Goal: Task Accomplishment & Management: Manage account settings

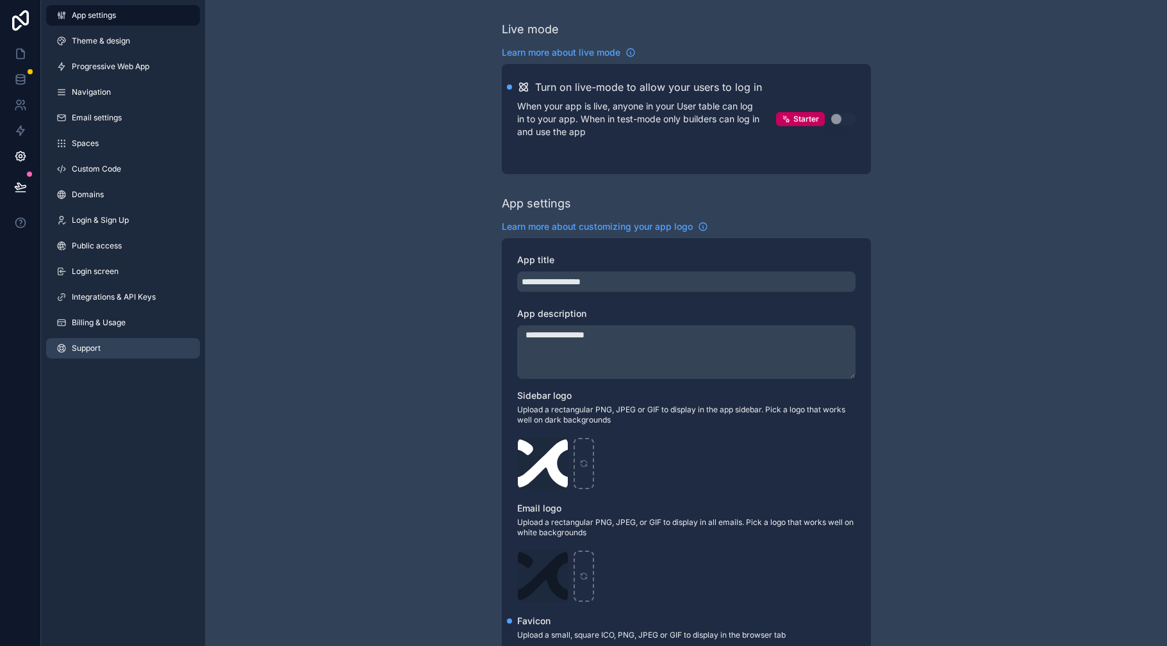
click at [129, 345] on link "Support" at bounding box center [123, 348] width 154 height 21
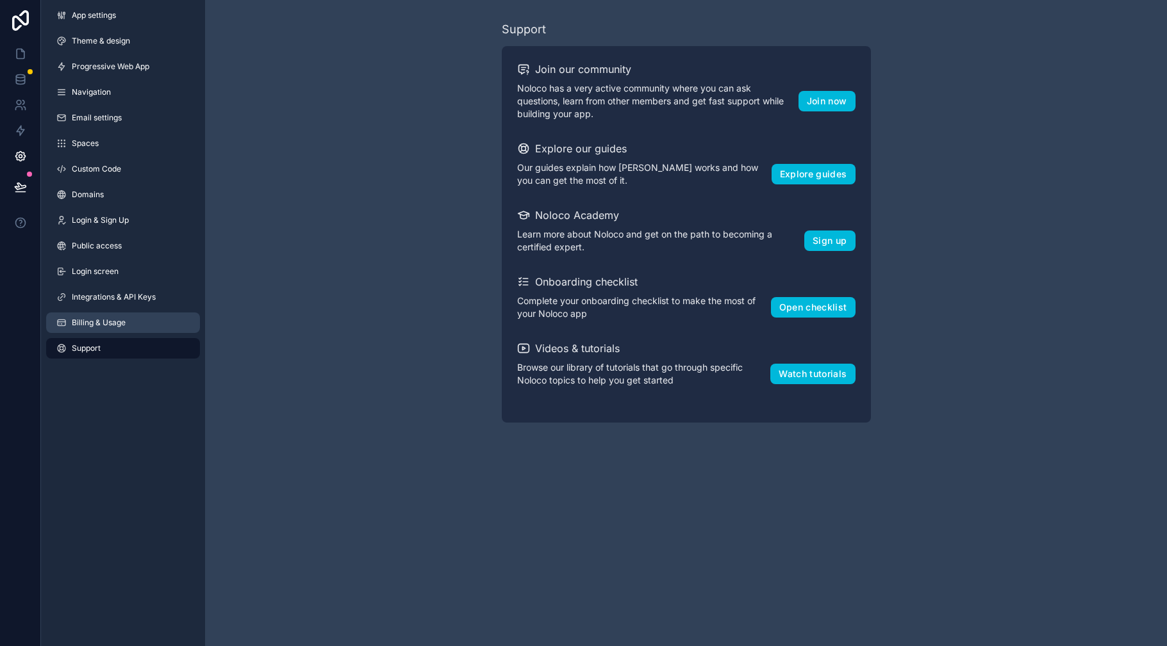
click at [120, 325] on span "Billing & Usage" at bounding box center [99, 323] width 54 height 10
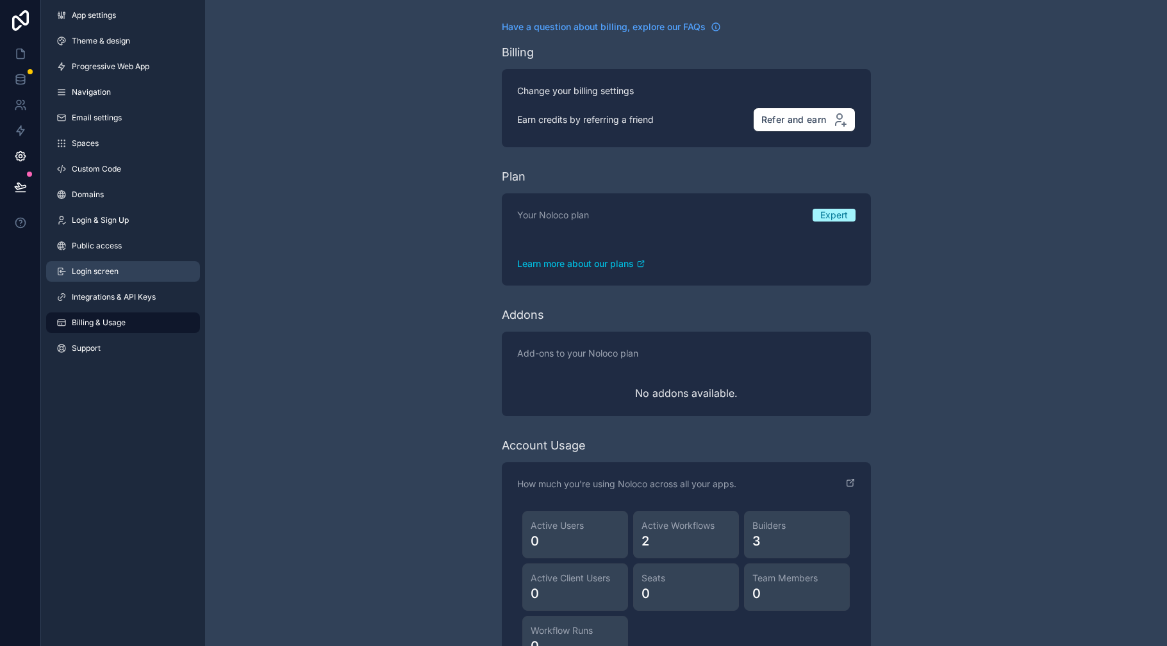
click at [141, 272] on link "Login screen" at bounding box center [123, 271] width 154 height 21
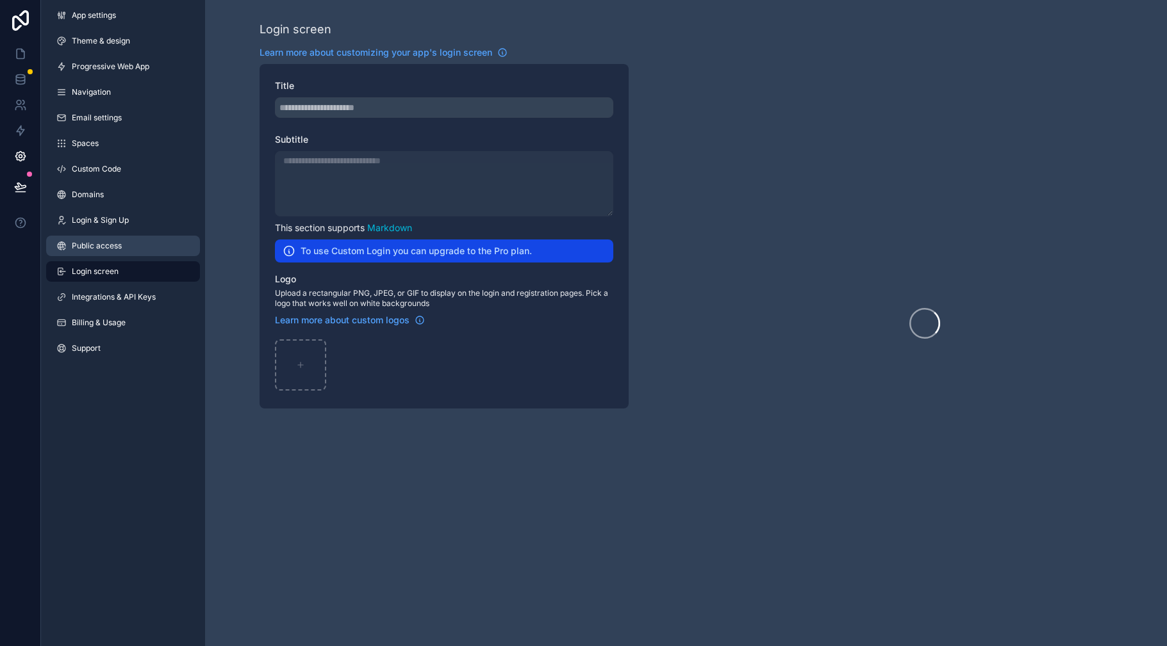
click at [142, 250] on link "Public access" at bounding box center [123, 246] width 154 height 21
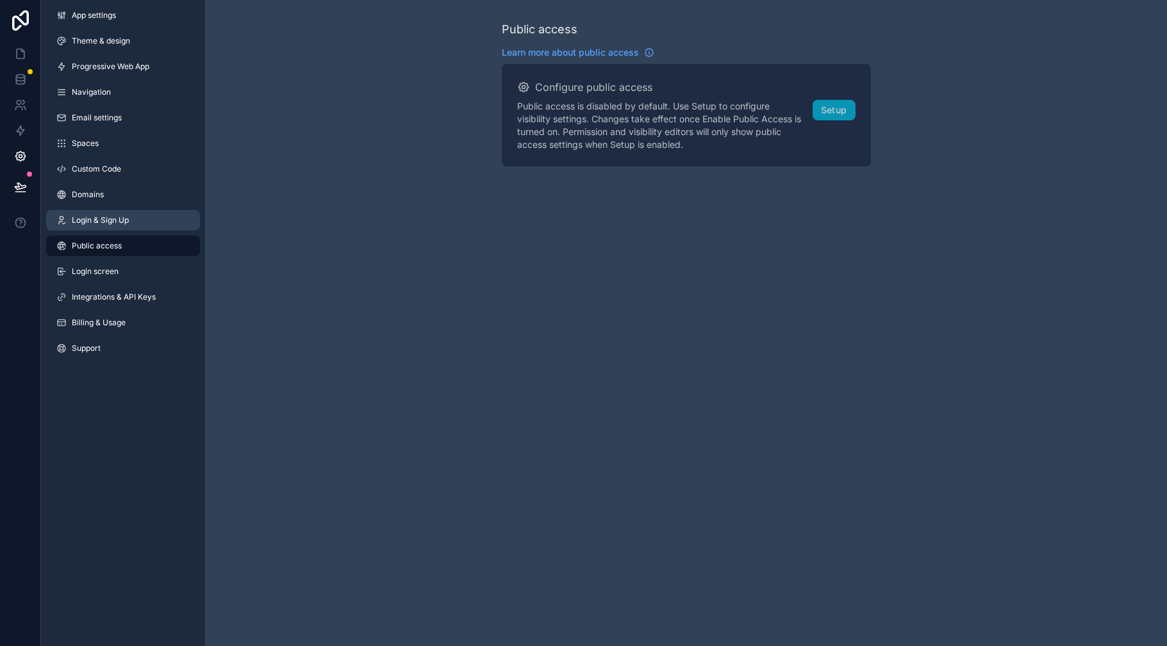
click at [144, 228] on link "Login & Sign Up" at bounding box center [123, 220] width 154 height 21
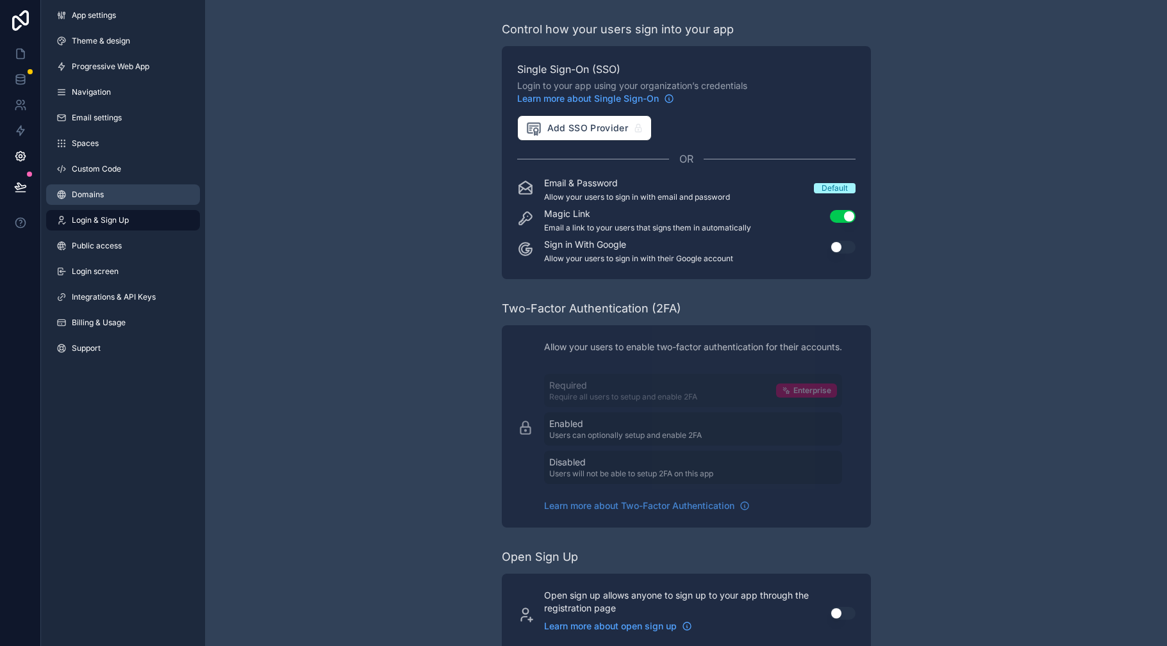
click at [140, 192] on link "Domains" at bounding box center [123, 195] width 154 height 21
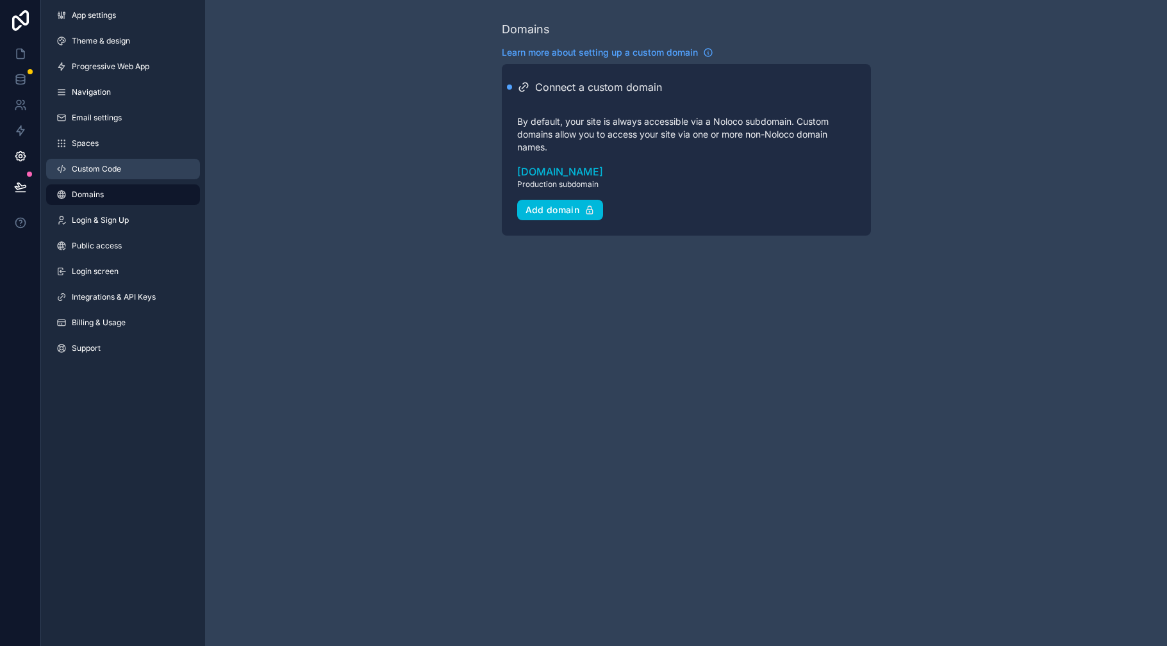
click at [140, 169] on link "Custom Code" at bounding box center [123, 169] width 154 height 21
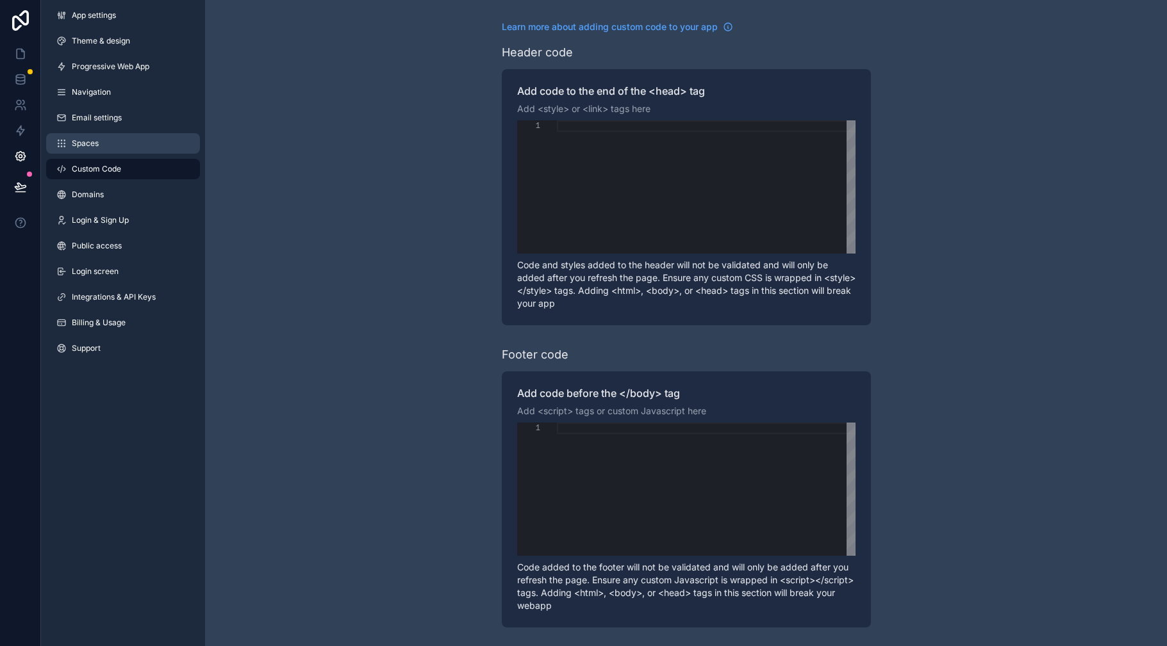
click at [141, 146] on link "Spaces" at bounding box center [123, 143] width 154 height 21
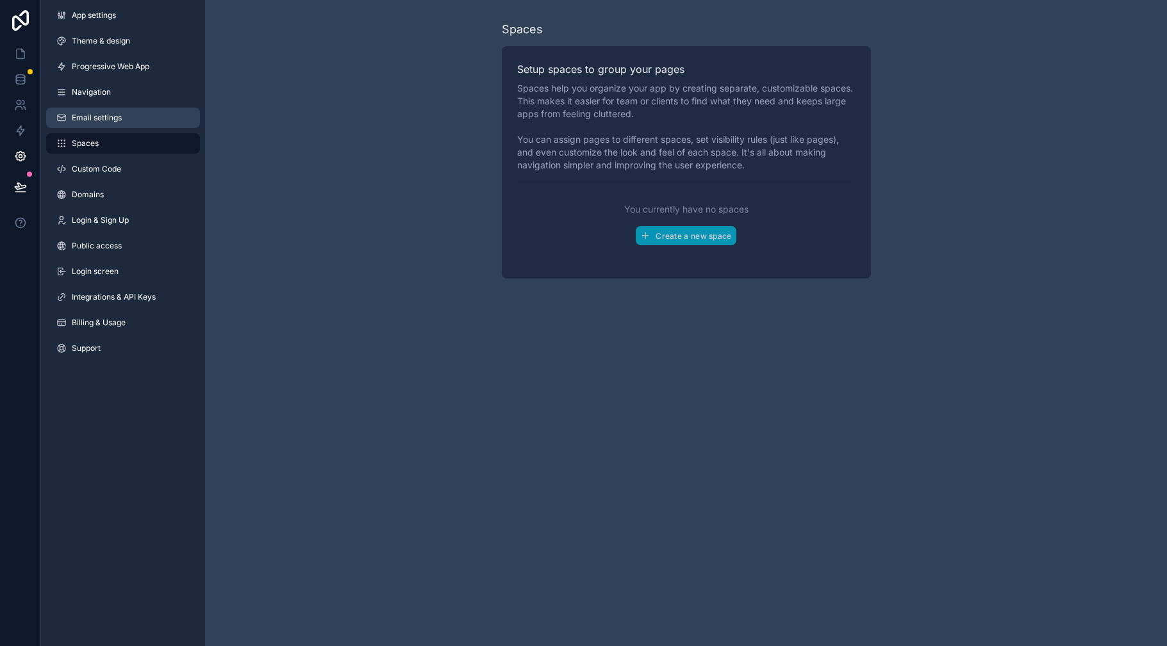
click at [140, 128] on link "Email settings" at bounding box center [123, 118] width 154 height 21
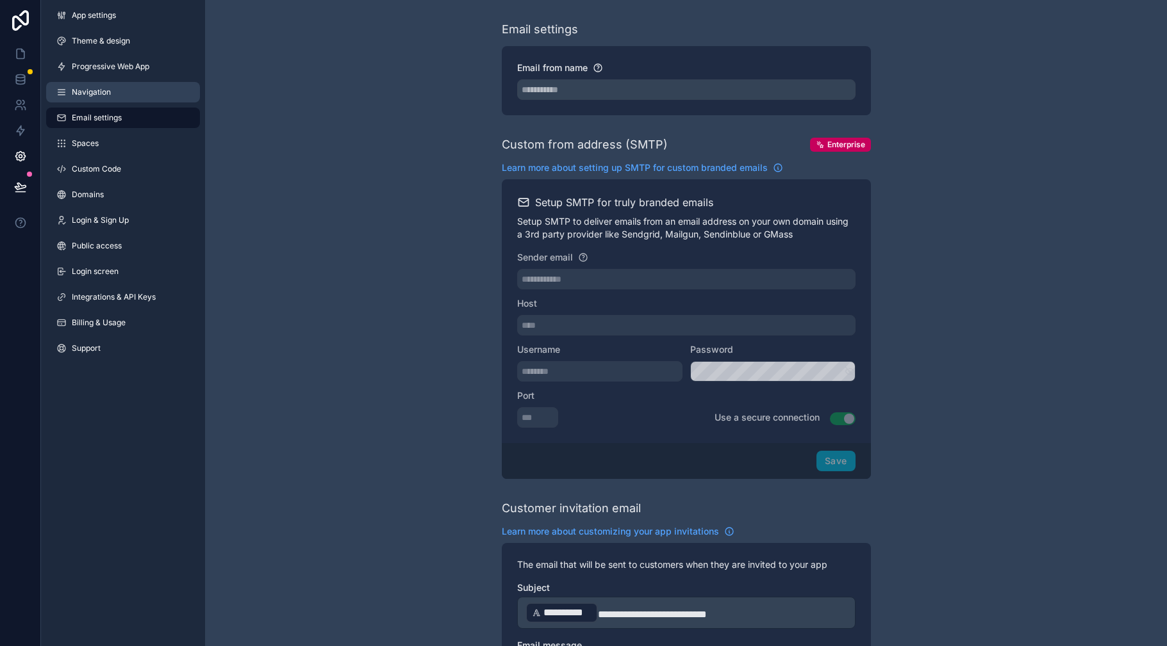
click at [148, 90] on link "Navigation" at bounding box center [123, 92] width 154 height 21
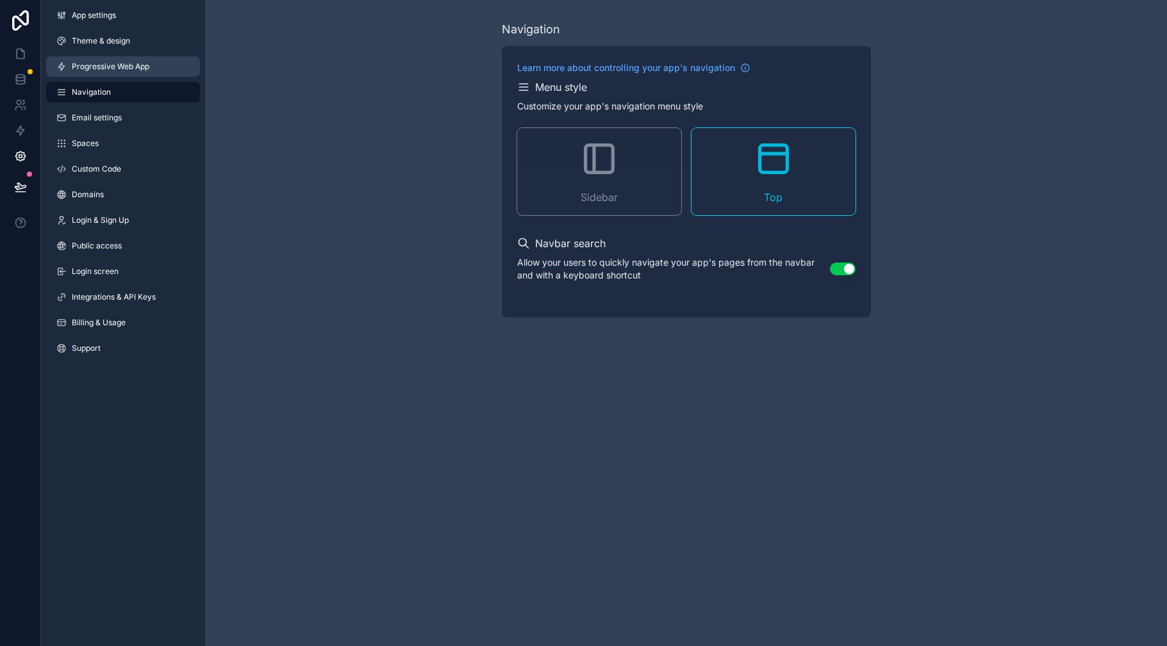
click at [147, 73] on link "Progressive Web App" at bounding box center [123, 66] width 154 height 21
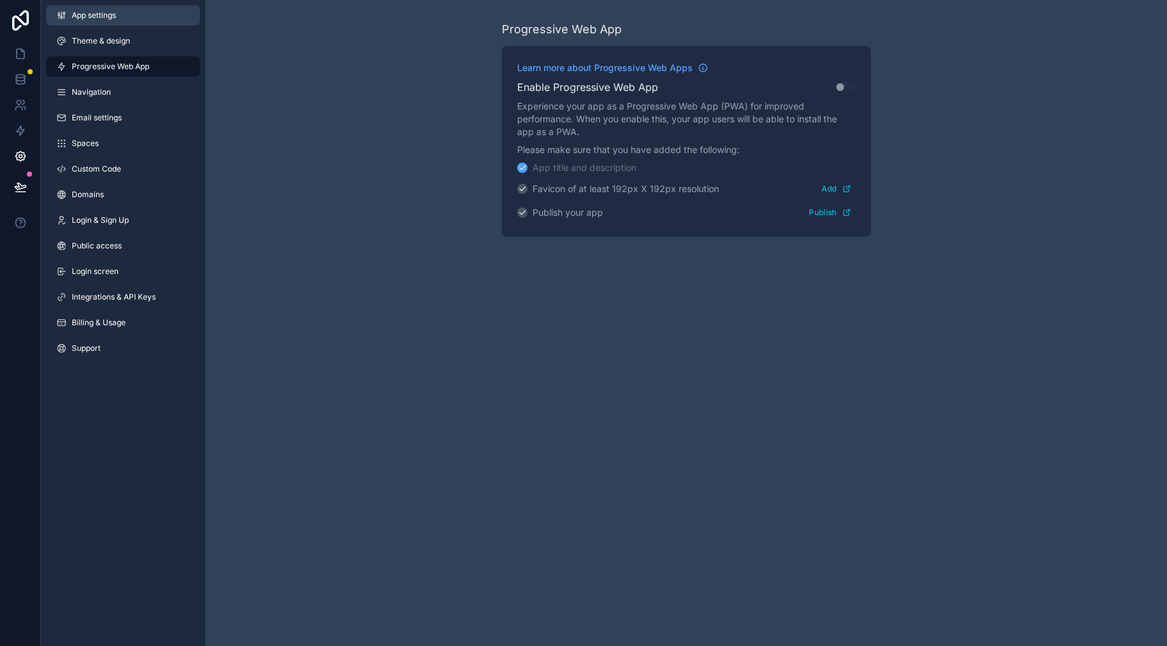
click at [131, 23] on link "App settings" at bounding box center [123, 15] width 154 height 21
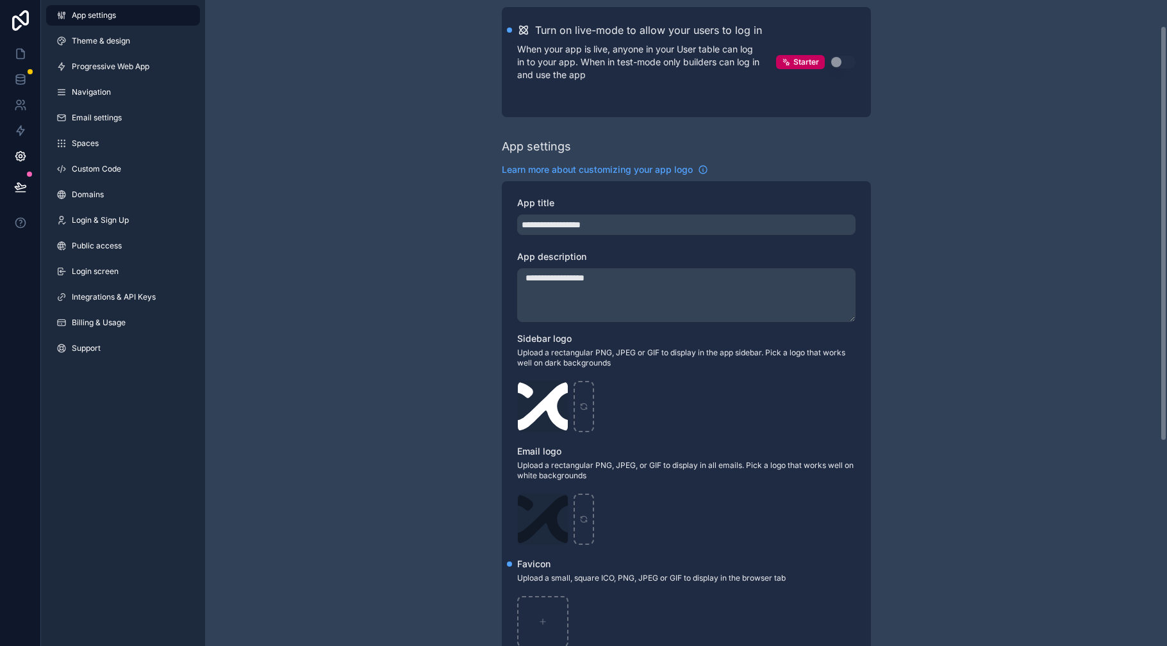
scroll to position [81, 0]
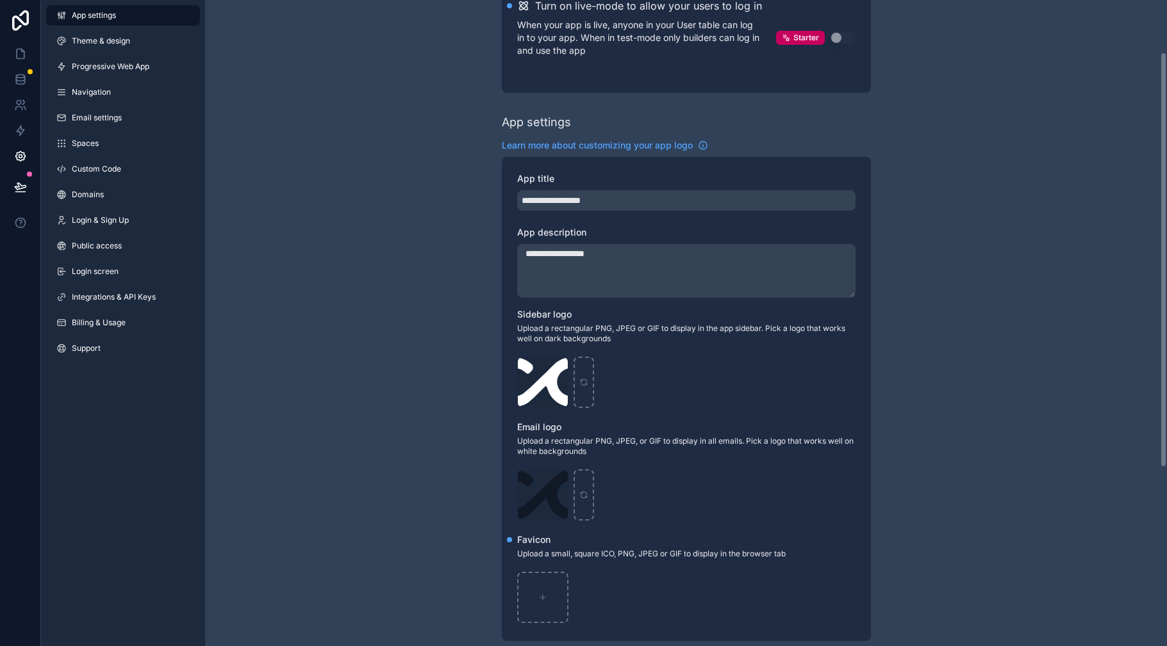
click at [94, 424] on div "App settings Theme & design Progressive Web App Navigation Email settings Space…" at bounding box center [123, 323] width 164 height 646
click at [29, 61] on link at bounding box center [20, 54] width 40 height 26
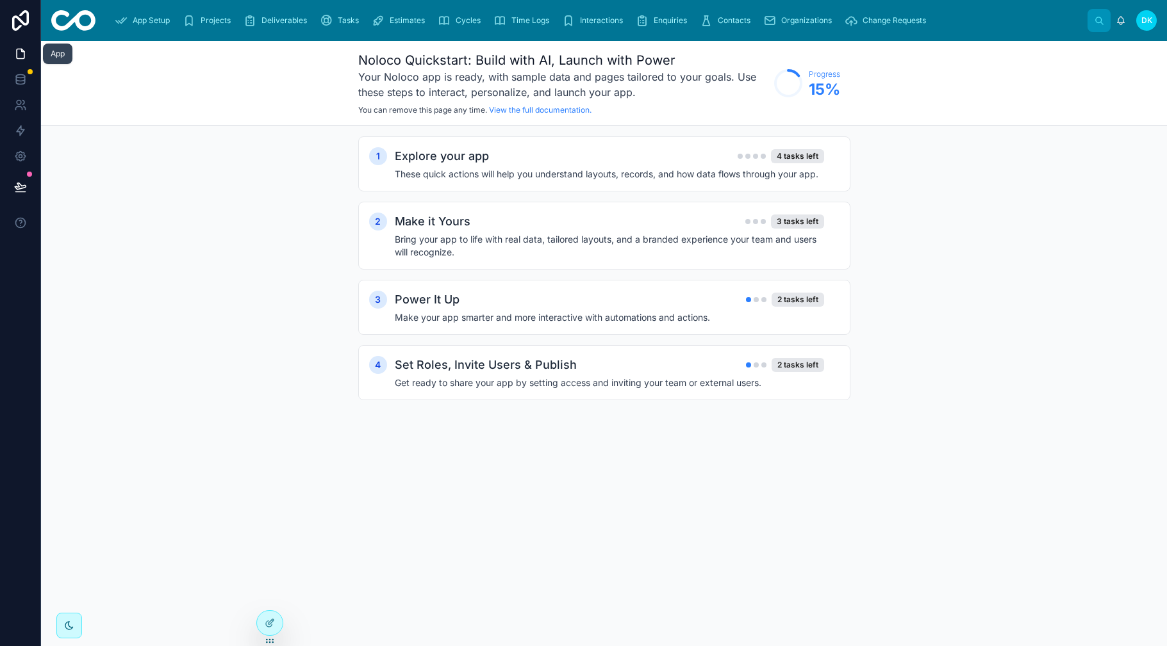
click at [22, 51] on icon at bounding box center [21, 54] width 8 height 10
click at [67, 21] on img at bounding box center [73, 20] width 44 height 21
click at [26, 54] on icon at bounding box center [20, 53] width 13 height 13
click at [24, 81] on icon at bounding box center [20, 81] width 8 height 5
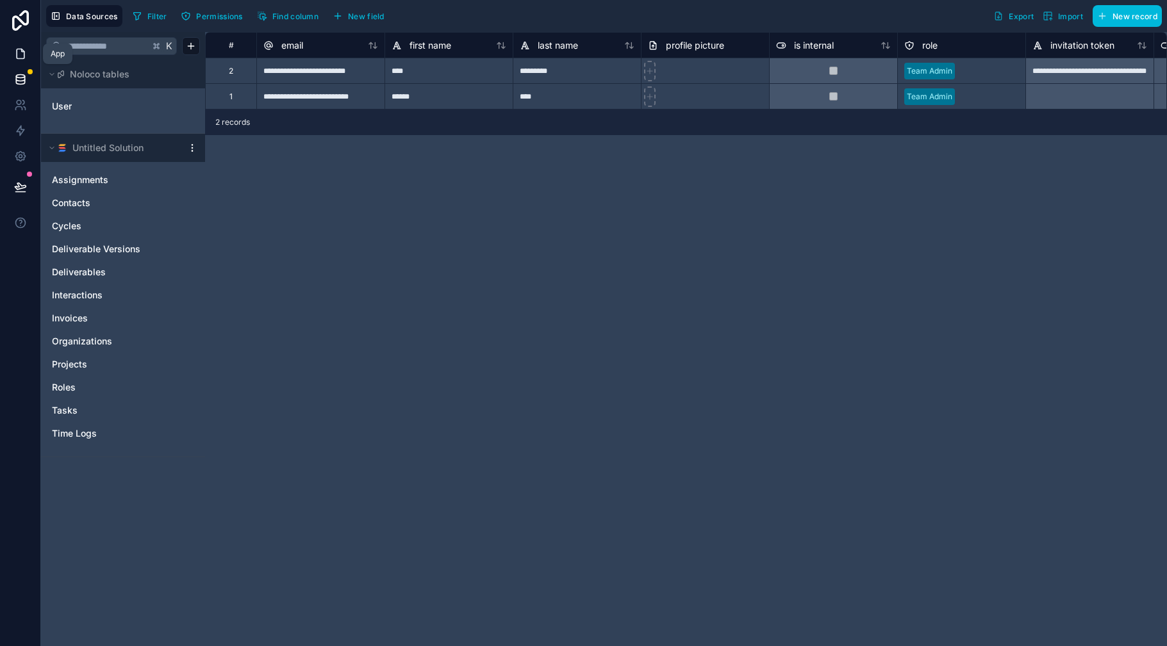
click at [24, 52] on icon at bounding box center [21, 54] width 8 height 10
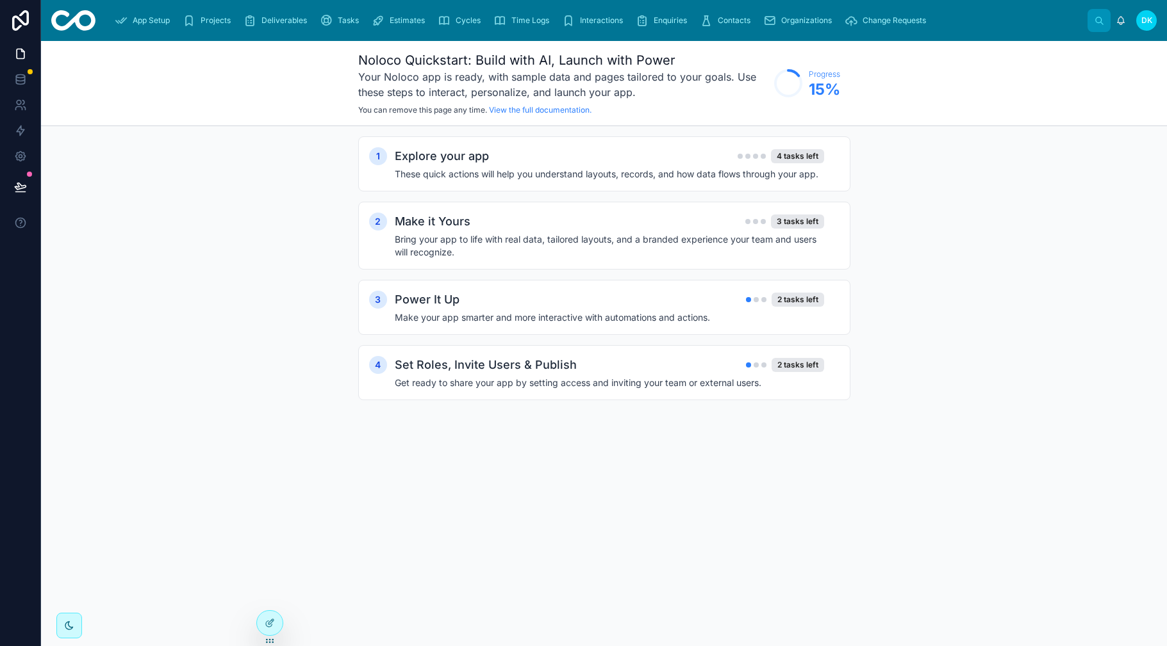
click at [331, 355] on div "1 Explore your app 4 tasks left These quick actions will help you understand la…" at bounding box center [604, 281] width 1126 height 310
click at [20, 128] on icon at bounding box center [21, 131] width 8 height 10
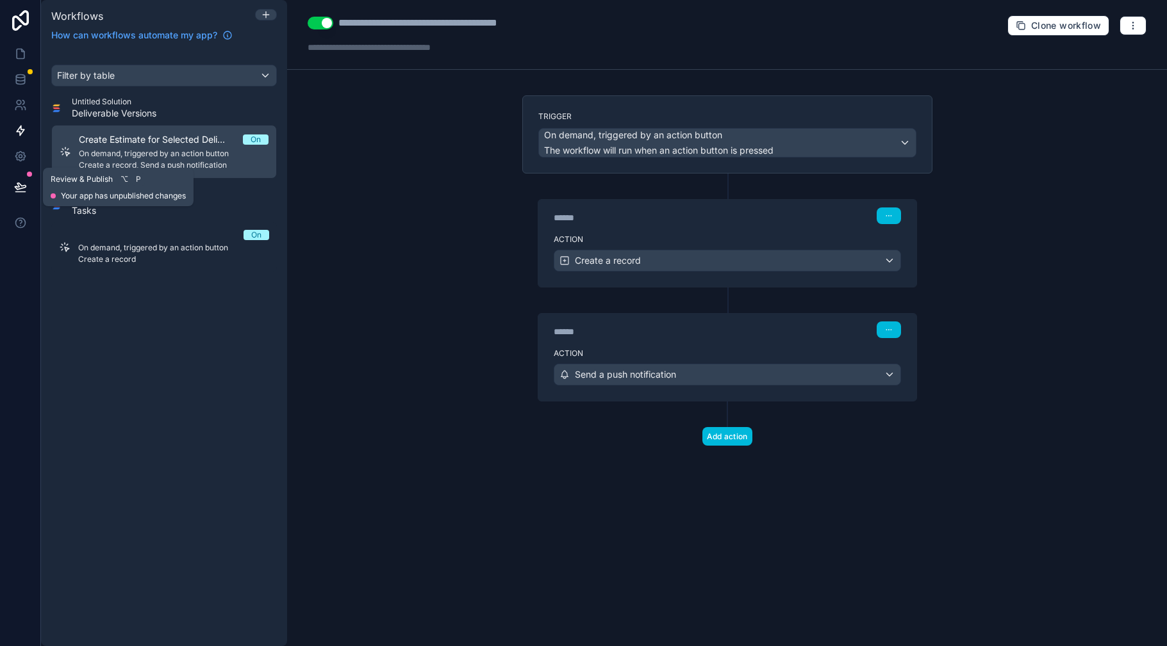
click at [24, 185] on icon at bounding box center [20, 186] width 11 height 6
click at [147, 415] on div "Filter by table Untitled Solution Deliverable Versions Create Estimate for Sele…" at bounding box center [164, 347] width 246 height 597
click at [17, 53] on icon at bounding box center [21, 54] width 8 height 10
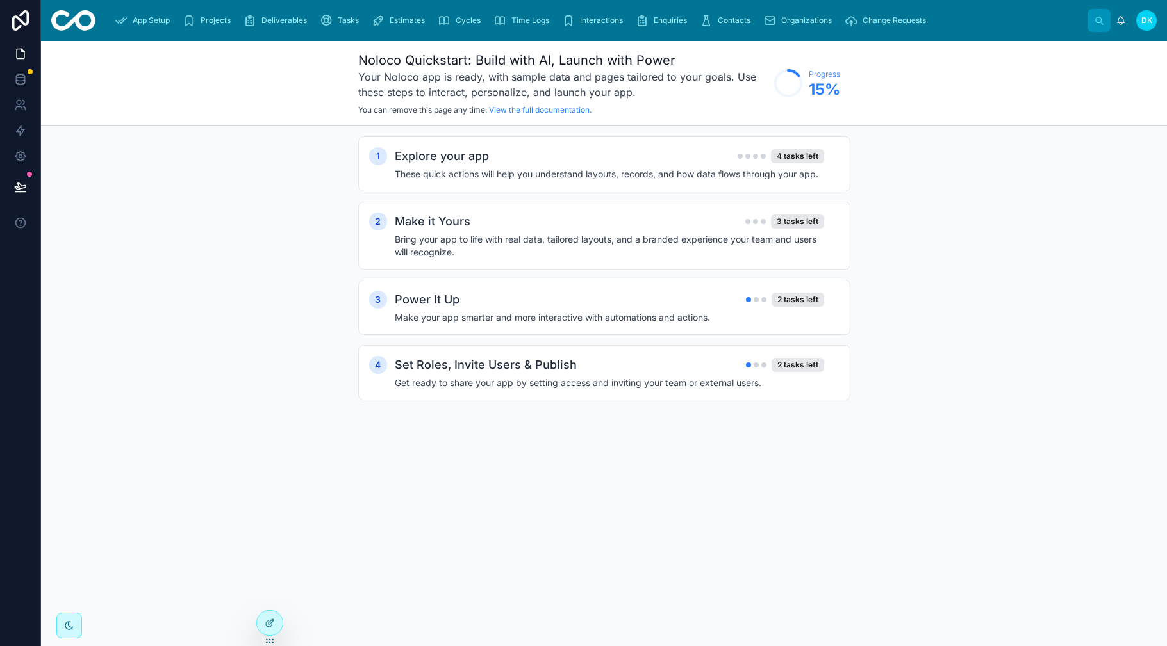
click at [341, 515] on div "Noloco Quickstart: Build with AI, Launch with Power Your Noloco app is ready, w…" at bounding box center [604, 343] width 1126 height 605
click at [1145, 19] on span "DK" at bounding box center [1146, 20] width 11 height 10
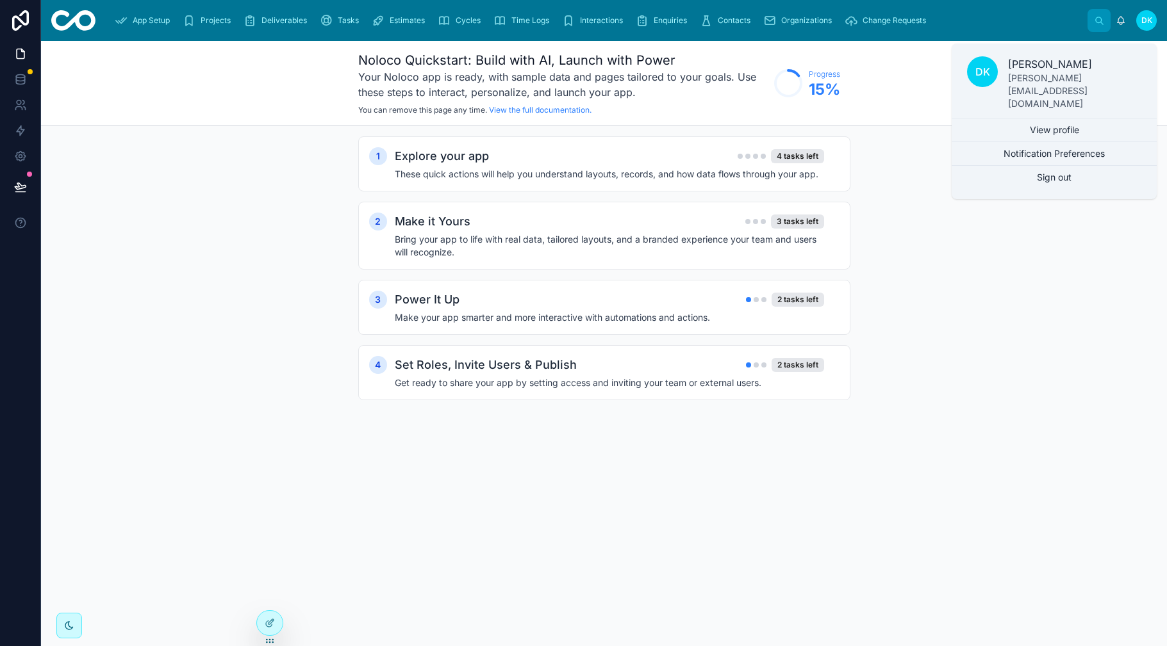
click at [154, 394] on div "1 Explore your app 4 tasks left These quick actions will help you understand la…" at bounding box center [604, 281] width 1126 height 310
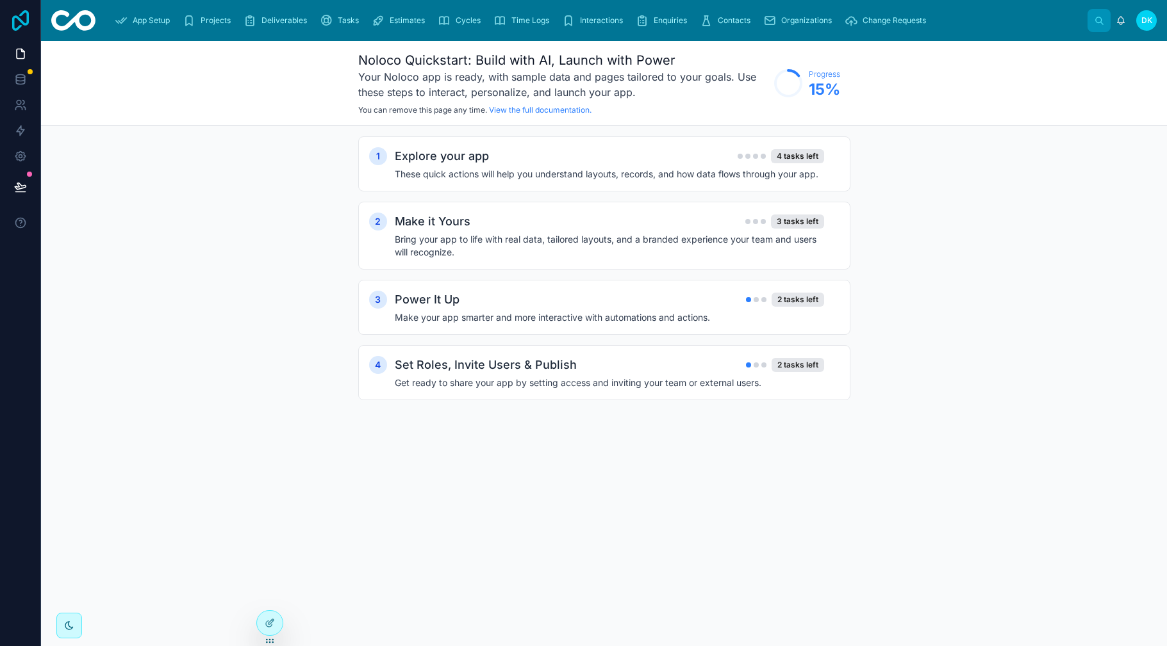
click at [21, 22] on icon at bounding box center [20, 20] width 17 height 21
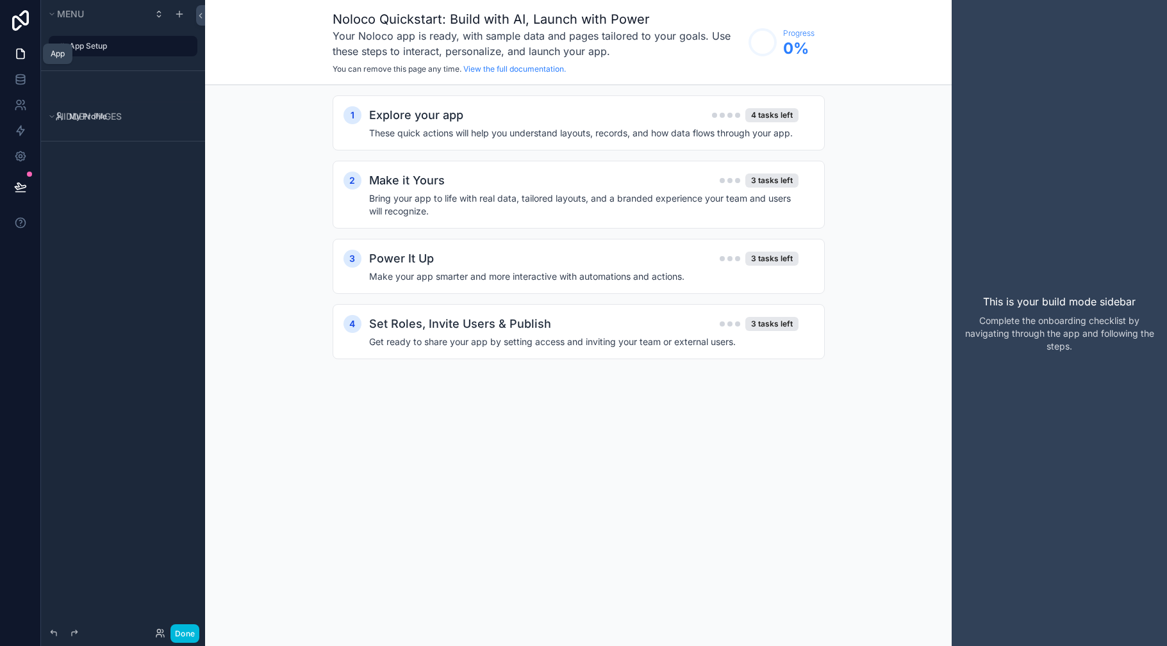
click at [19, 56] on icon at bounding box center [20, 53] width 13 height 13
click at [19, 24] on icon at bounding box center [21, 20] width 26 height 21
